Goal: Task Accomplishment & Management: Manage account settings

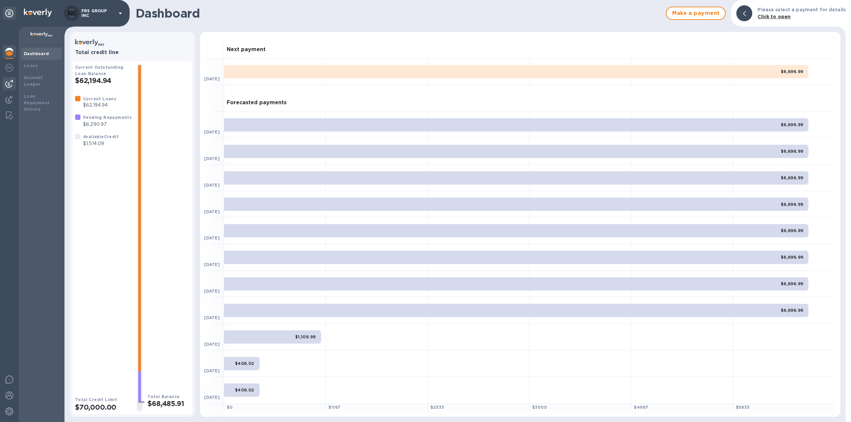
click at [11, 83] on img at bounding box center [9, 84] width 8 height 8
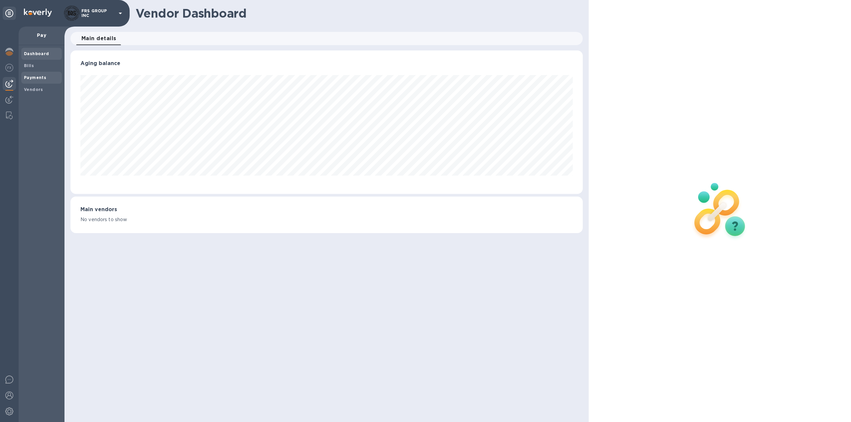
scroll to position [144, 512]
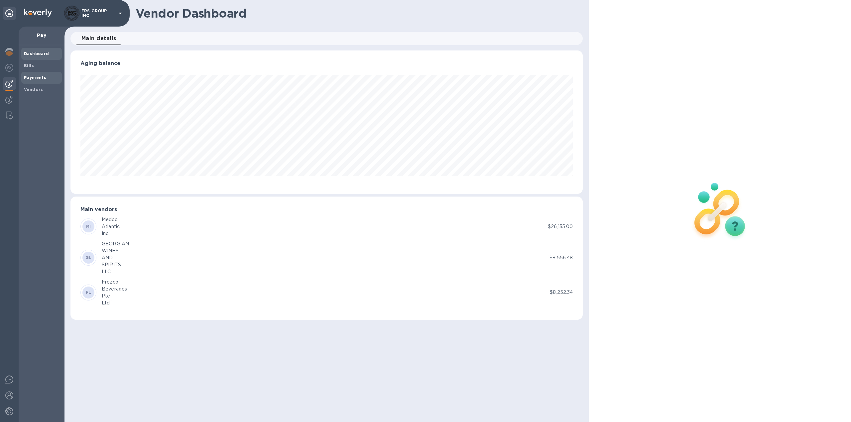
click at [39, 77] on b "Payments" at bounding box center [35, 77] width 22 height 5
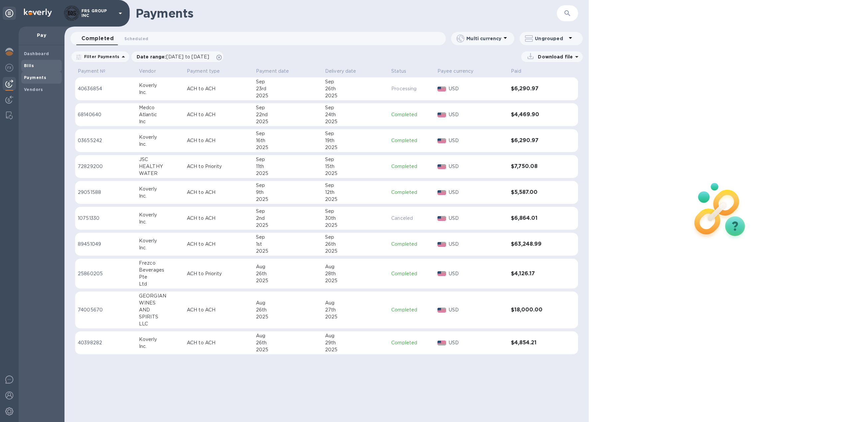
click at [30, 64] on b "Bills" at bounding box center [29, 65] width 10 height 5
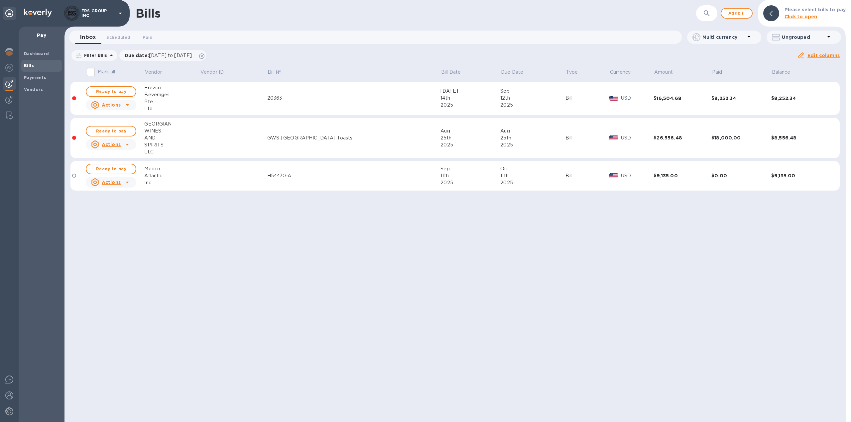
click at [35, 63] on span "Bills" at bounding box center [41, 65] width 35 height 7
click at [38, 77] on b "Payments" at bounding box center [35, 77] width 22 height 5
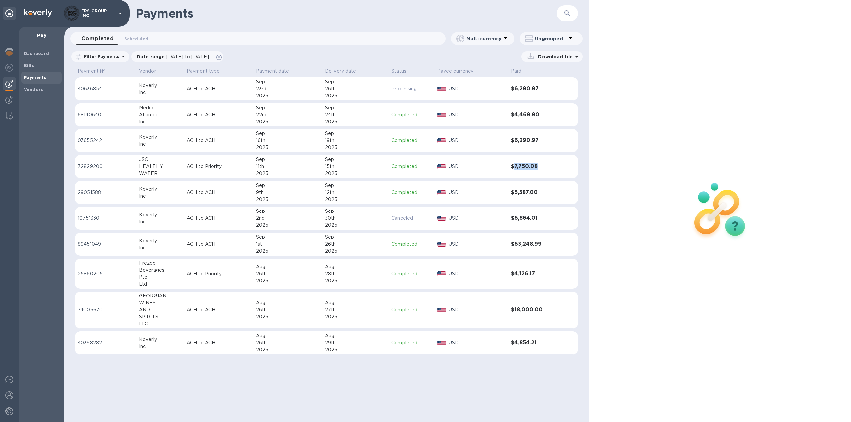
drag, startPoint x: 539, startPoint y: 168, endPoint x: 515, endPoint y: 171, distance: 23.4
click at [515, 171] on td "$7,750.08" at bounding box center [535, 166] width 54 height 23
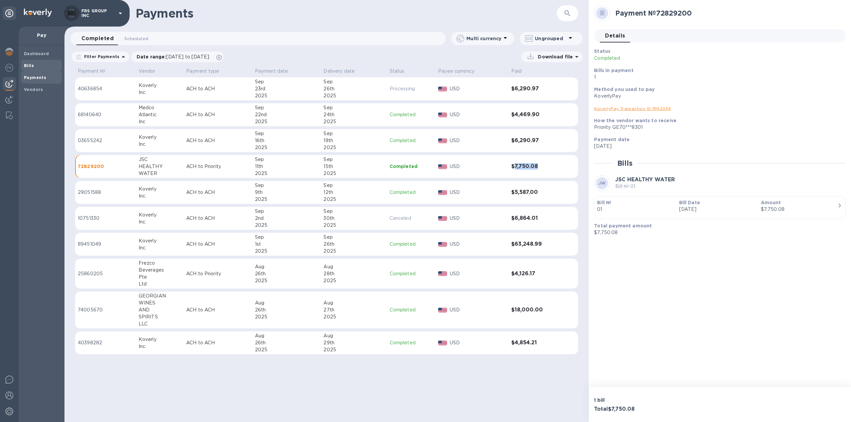
click at [31, 63] on b "Bills" at bounding box center [29, 65] width 10 height 5
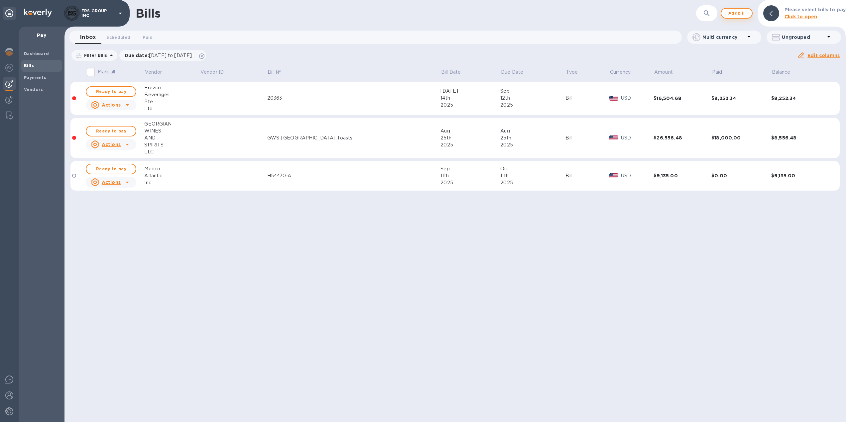
click at [740, 15] on span "Add bill" at bounding box center [736, 13] width 20 height 8
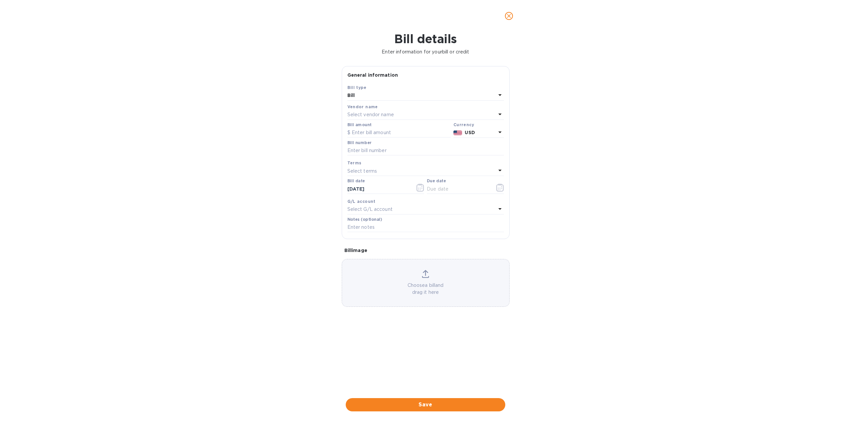
click at [364, 115] on p "Select vendor name" at bounding box center [370, 114] width 47 height 7
click at [383, 183] on p "JSC HEALTHY WATER" at bounding box center [423, 183] width 141 height 7
click at [371, 133] on input "text" at bounding box center [398, 133] width 103 height 10
type input "142.32"
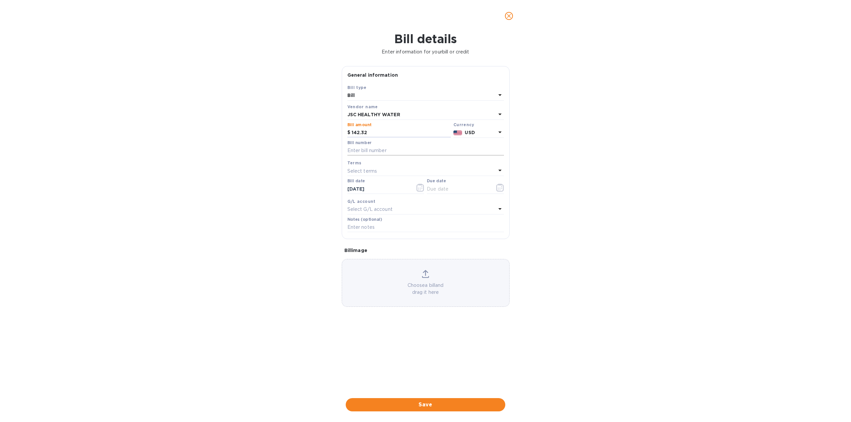
click at [371, 151] on input "text" at bounding box center [425, 151] width 156 height 10
type input "01-a"
click at [374, 170] on p "Select terms" at bounding box center [362, 171] width 30 height 7
click at [359, 258] on p "COD" at bounding box center [423, 258] width 141 height 7
type input "[DATE]"
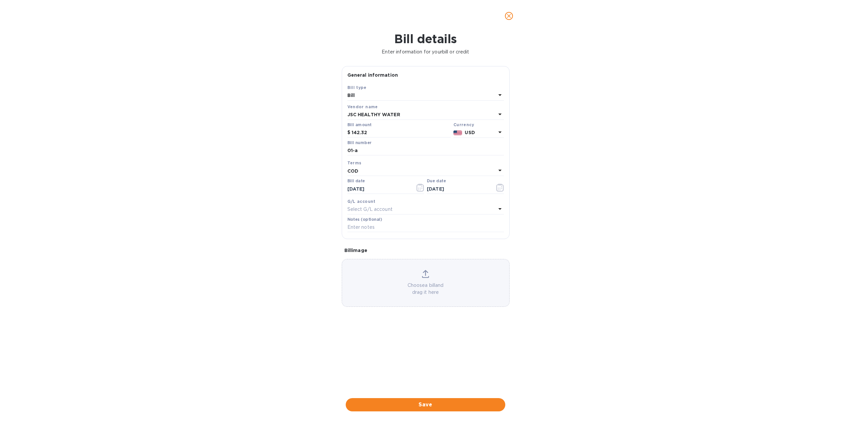
click at [429, 280] on div "Choose a bill and drag it here" at bounding box center [425, 283] width 167 height 26
click at [428, 405] on span "Save" at bounding box center [425, 405] width 149 height 8
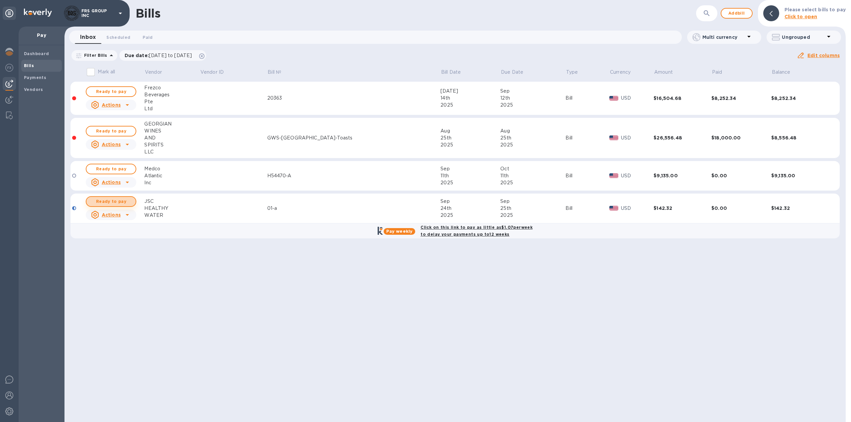
click at [119, 200] on span "Ready to pay" at bounding box center [111, 202] width 39 height 8
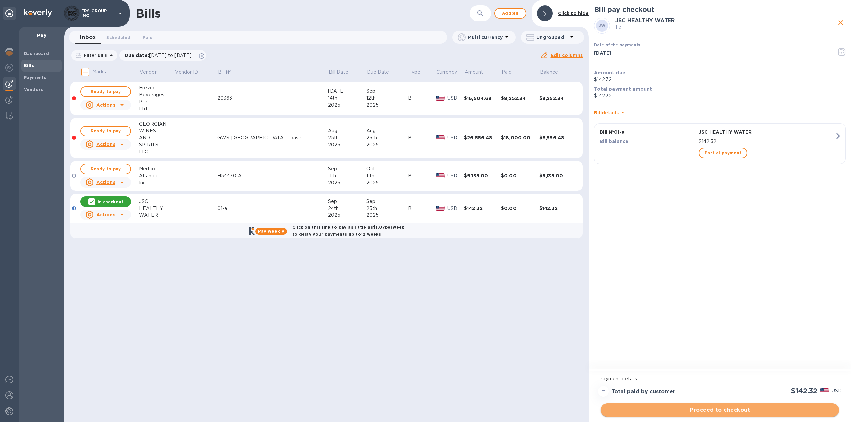
click at [716, 409] on span "Proceed to checkout" at bounding box center [720, 410] width 228 height 8
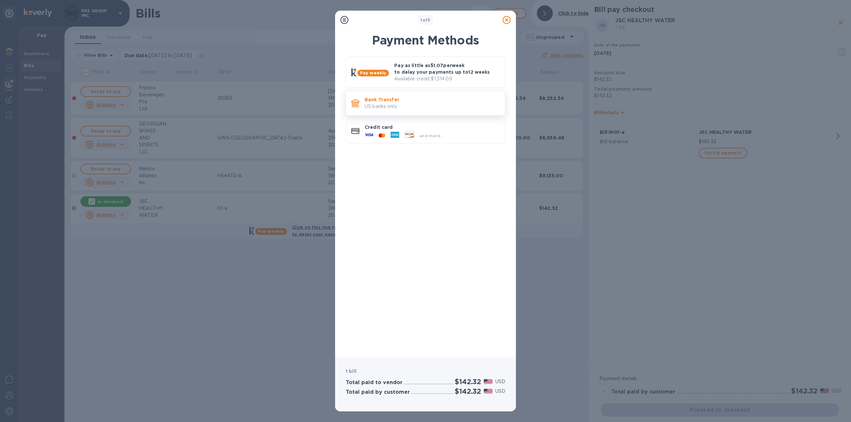
click at [420, 104] on p "US banks only." at bounding box center [431, 106] width 135 height 7
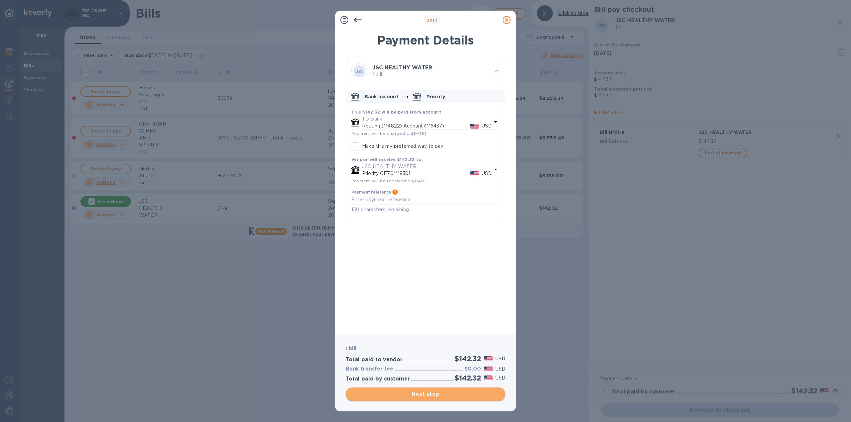
click at [430, 396] on span "Next step" at bounding box center [425, 394] width 149 height 8
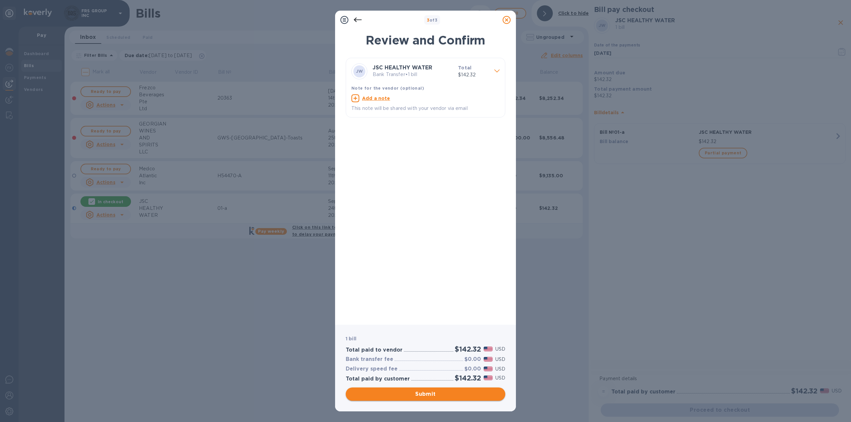
click at [429, 396] on span "Submit" at bounding box center [425, 394] width 149 height 8
